Goal: Information Seeking & Learning: Understand process/instructions

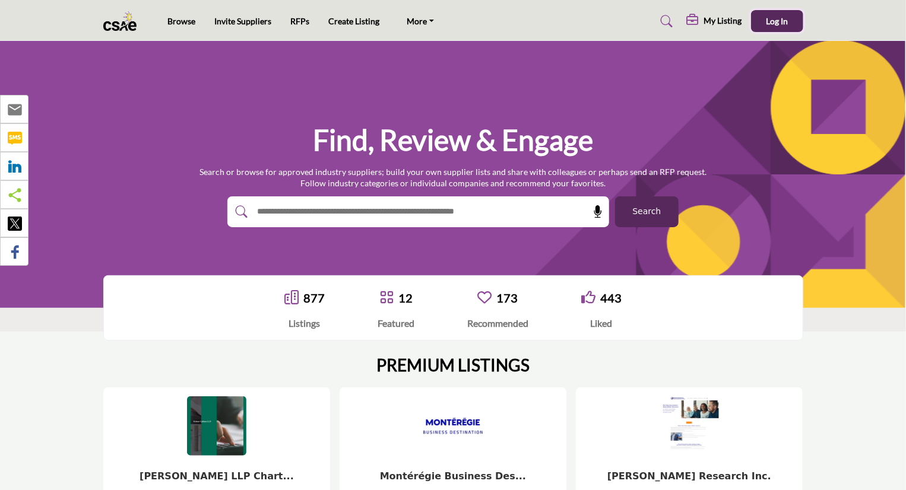
click at [770, 17] on span "Log In" at bounding box center [777, 21] width 22 height 10
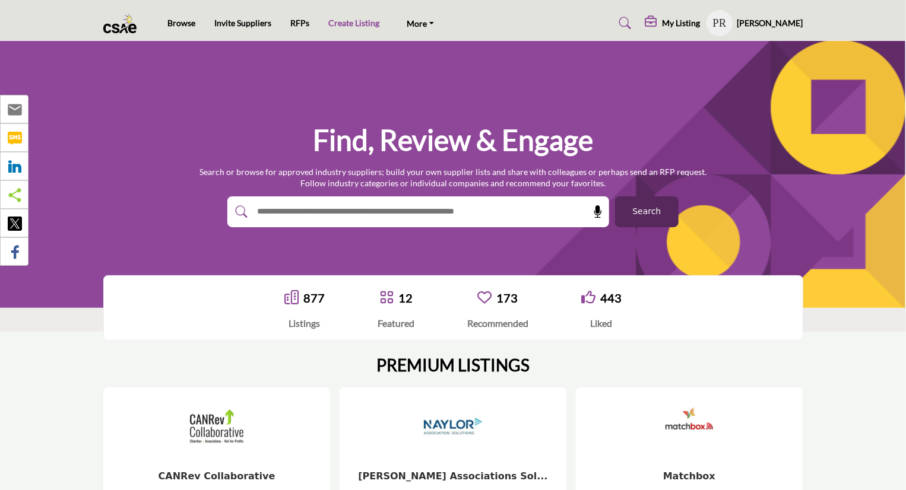
click at [347, 24] on link "Create Listing" at bounding box center [353, 23] width 51 height 10
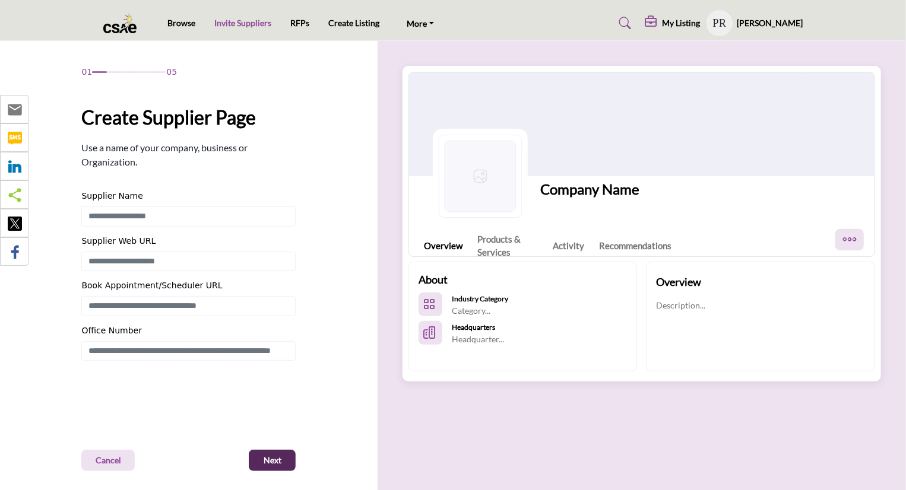
click at [245, 24] on link "Invite Suppliers" at bounding box center [242, 23] width 57 height 10
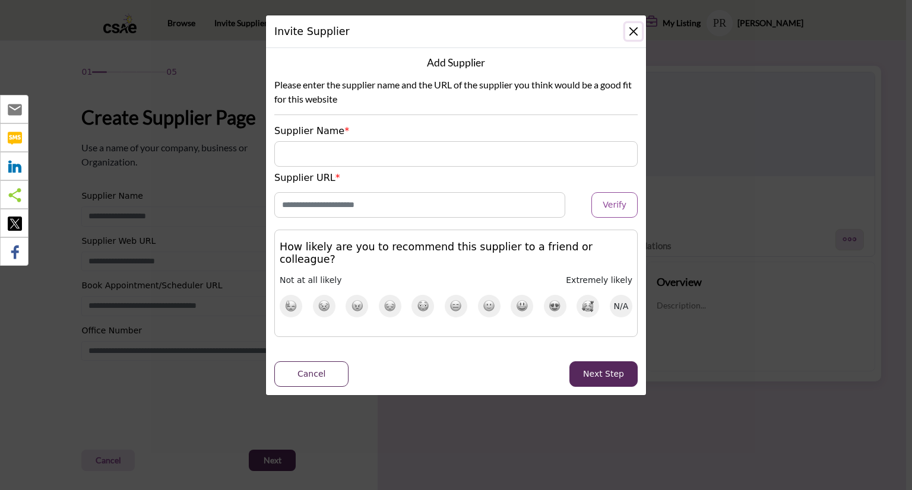
click at [634, 33] on button "Close" at bounding box center [633, 31] width 17 height 17
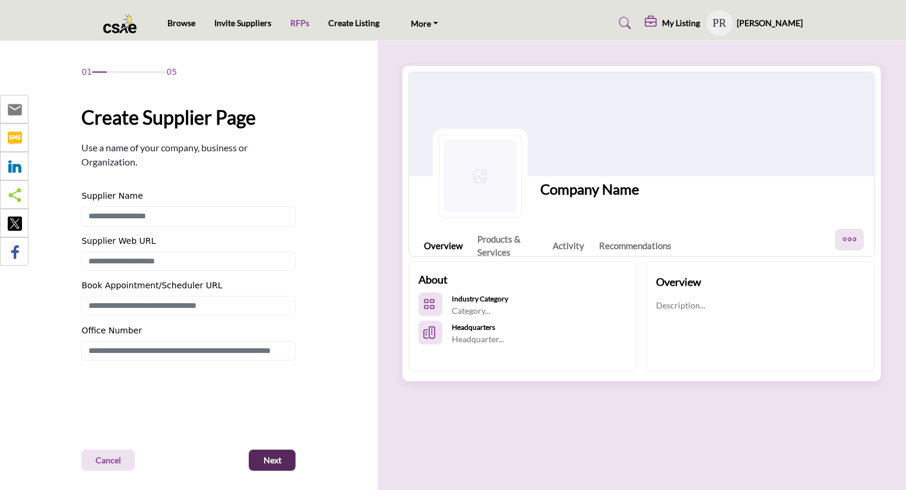
click at [297, 21] on link "RFPs" at bounding box center [299, 23] width 19 height 10
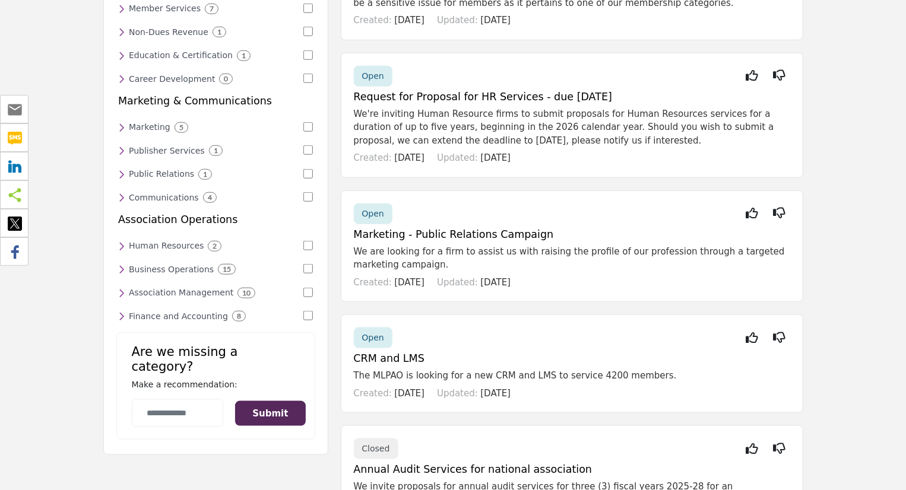
scroll to position [527, 0]
click at [121, 287] on icon at bounding box center [121, 292] width 7 height 11
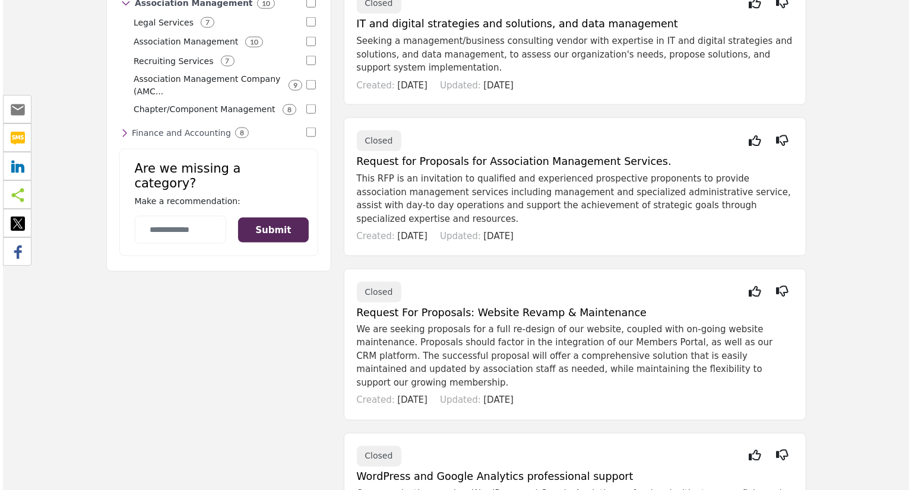
scroll to position [814, 0]
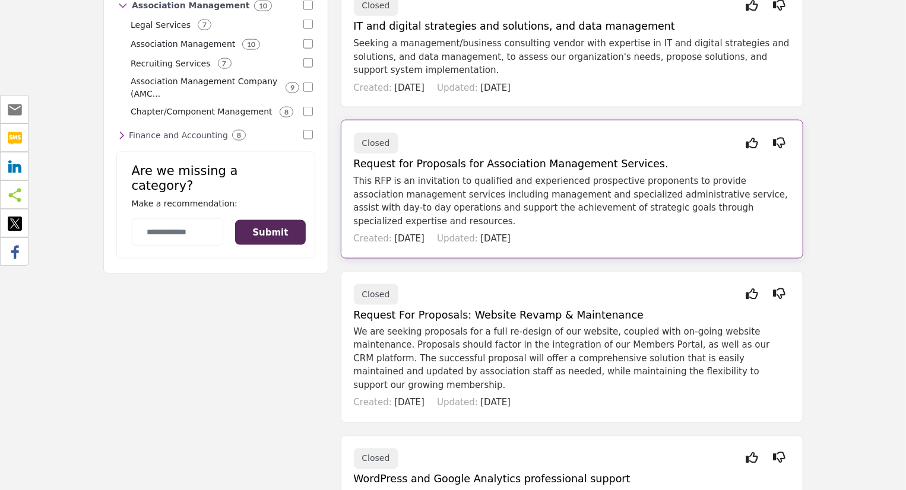
click at [460, 158] on h5 "Request for Proposals for Association Management Services." at bounding box center [572, 164] width 436 height 12
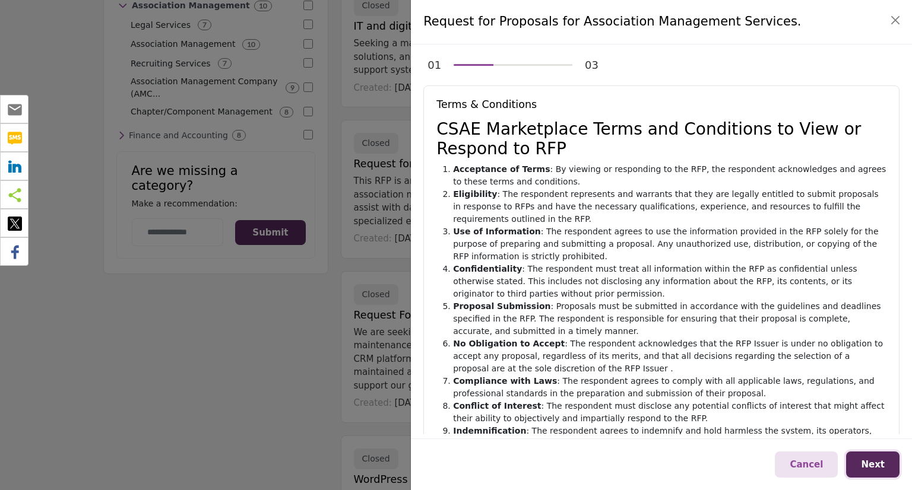
click at [872, 467] on span "Next" at bounding box center [873, 465] width 24 height 11
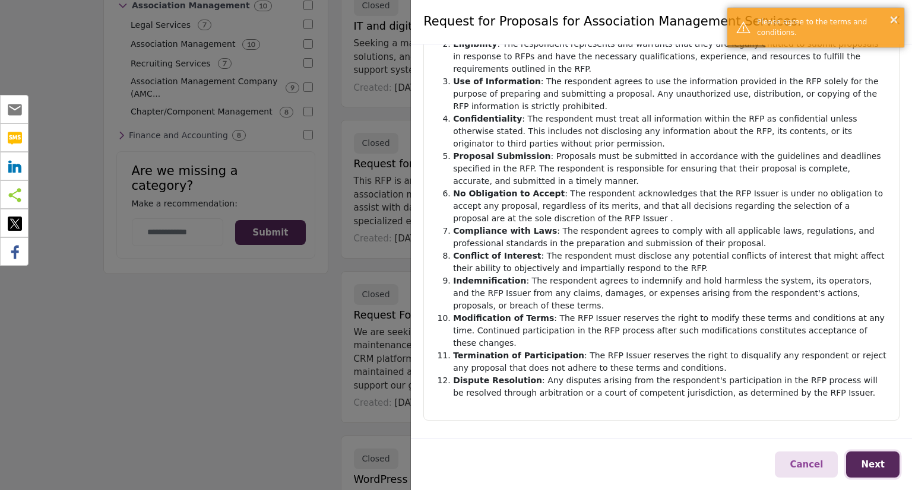
scroll to position [150, 0]
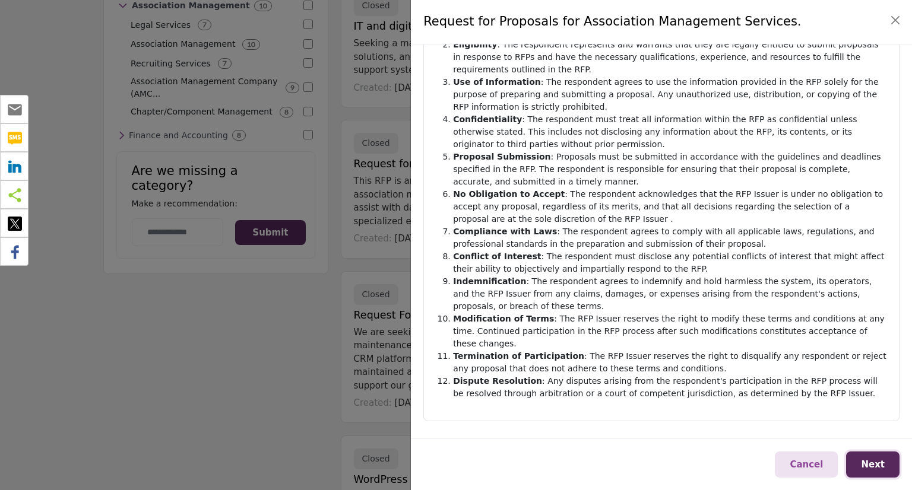
click at [878, 467] on span "Next" at bounding box center [873, 465] width 24 height 11
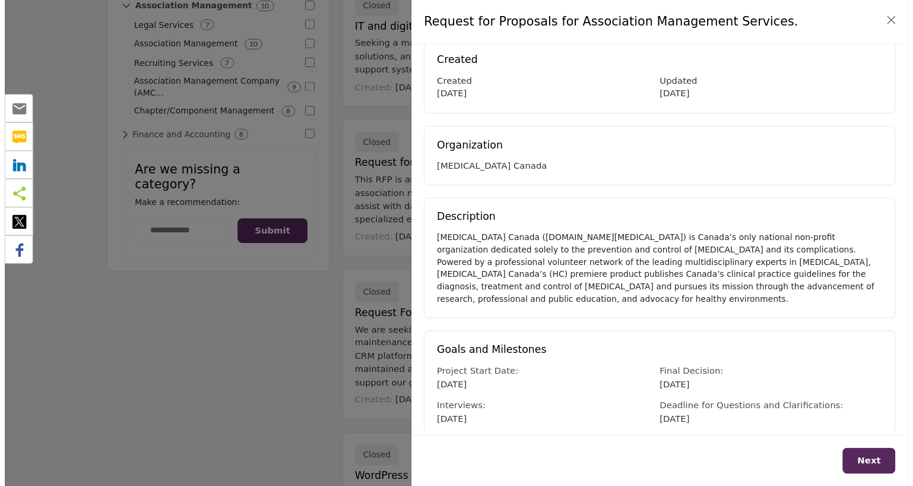
scroll to position [0, 0]
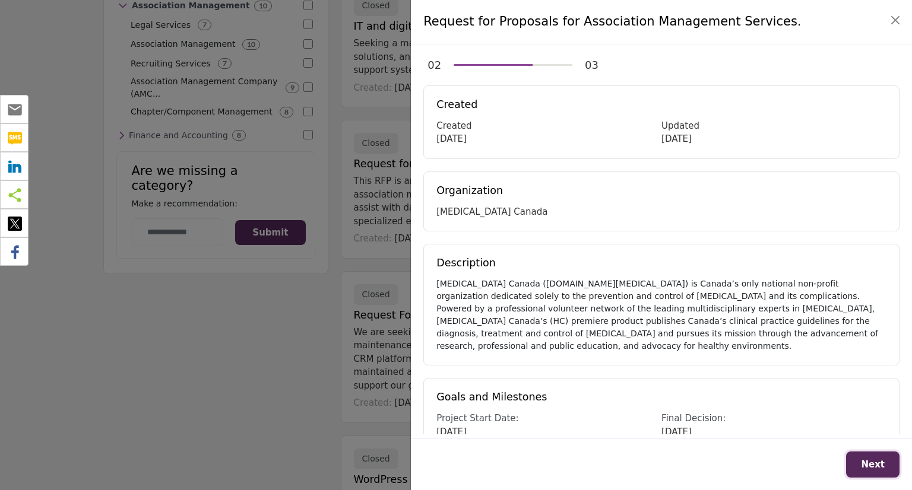
click at [870, 463] on span "Next" at bounding box center [873, 465] width 24 height 11
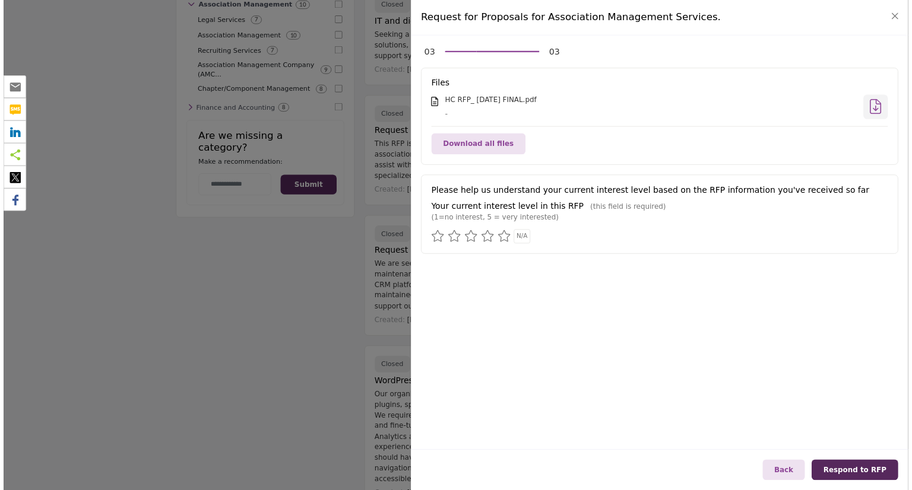
scroll to position [814, 0]
